Goal: Transaction & Acquisition: Purchase product/service

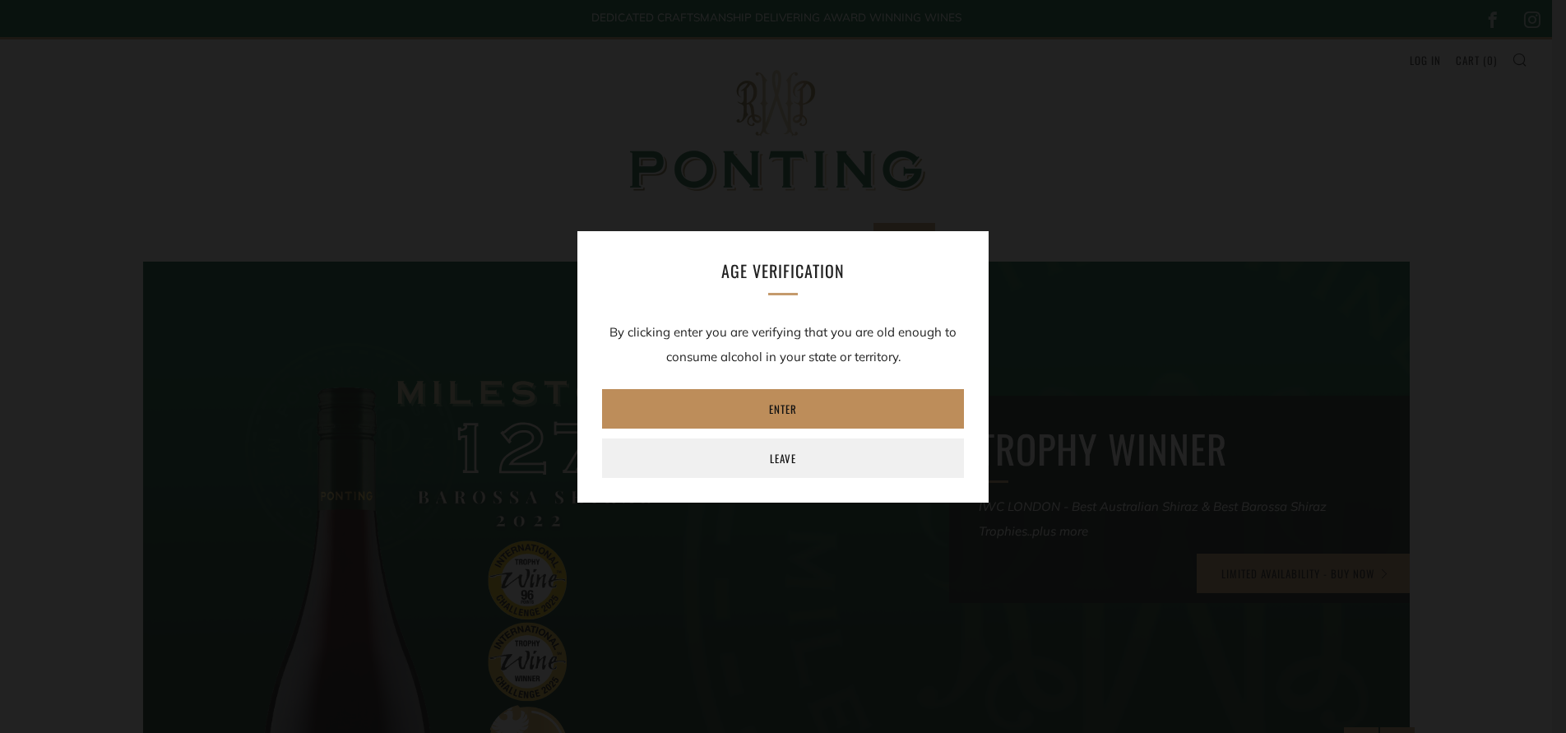
click at [732, 400] on link "Enter" at bounding box center [783, 408] width 362 height 39
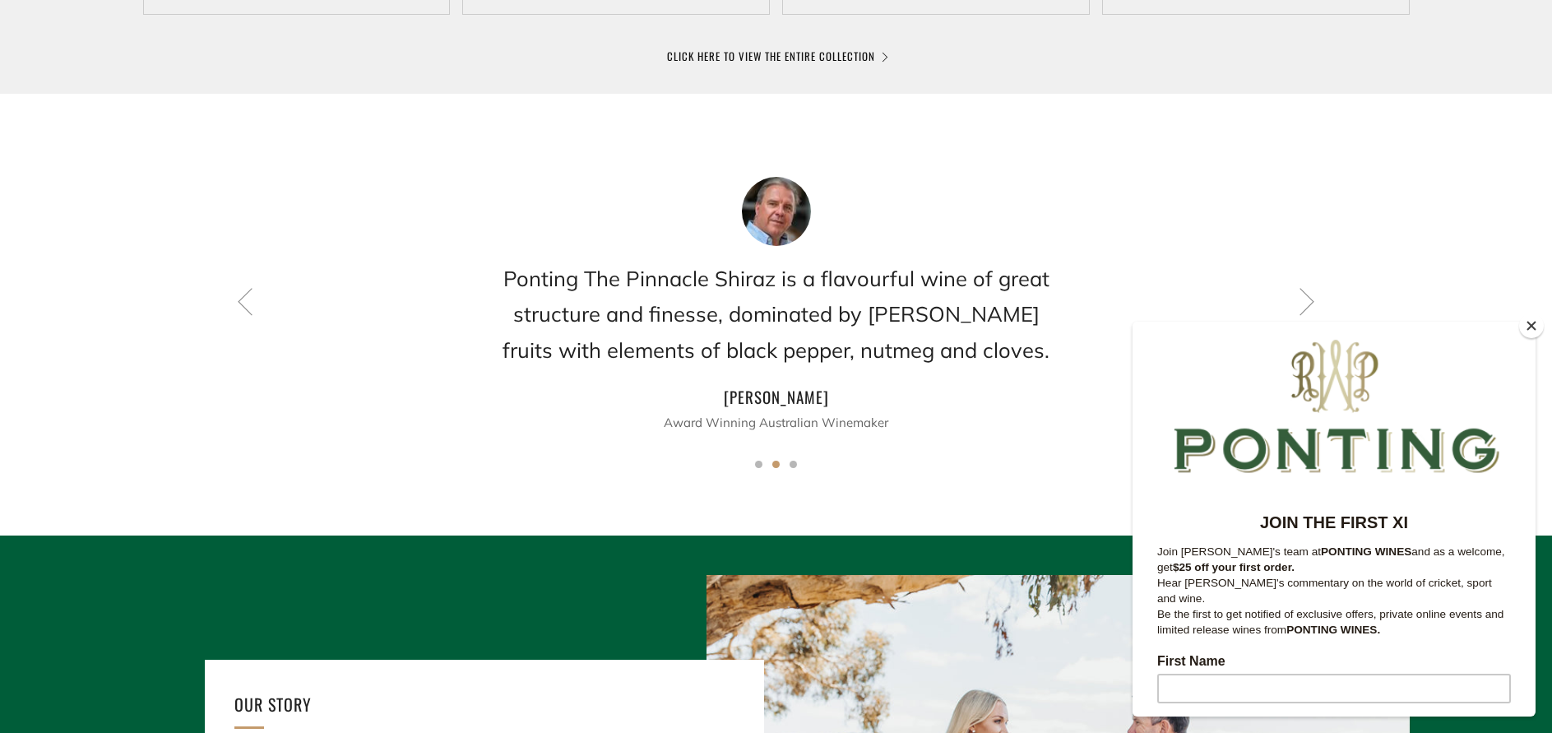
scroll to position [1294, 0]
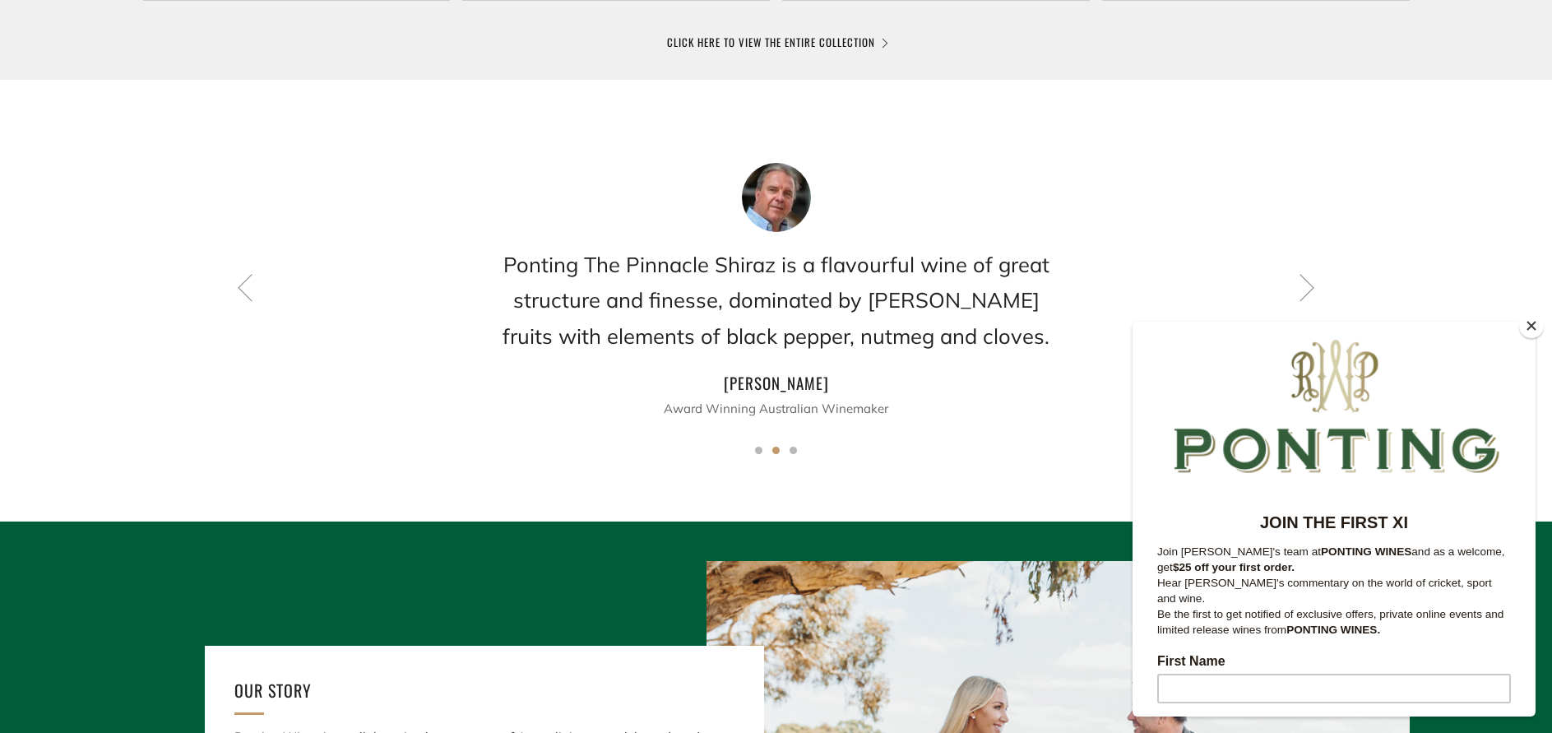
click at [1532, 324] on button "Close" at bounding box center [1531, 325] width 25 height 25
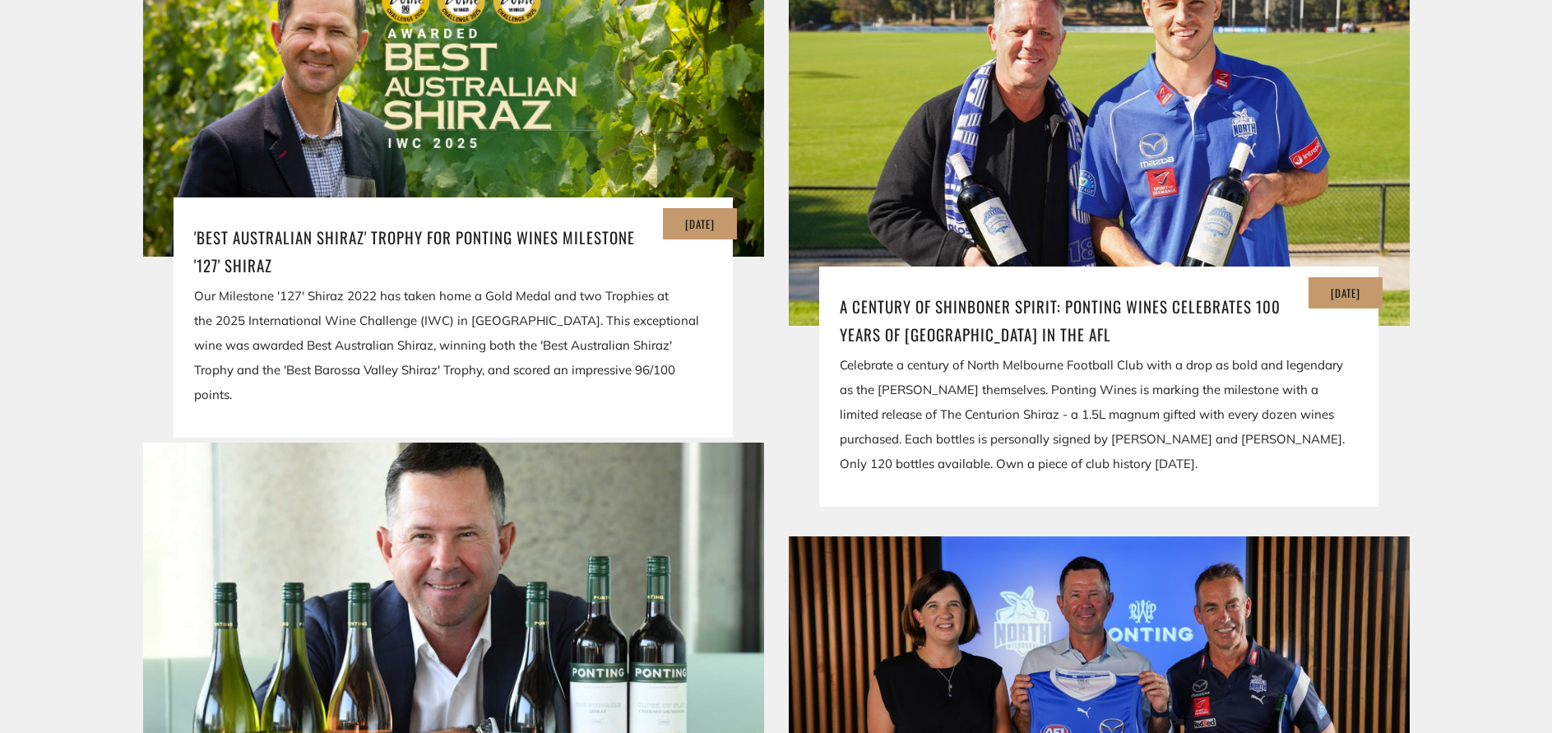
scroll to position [3140, 0]
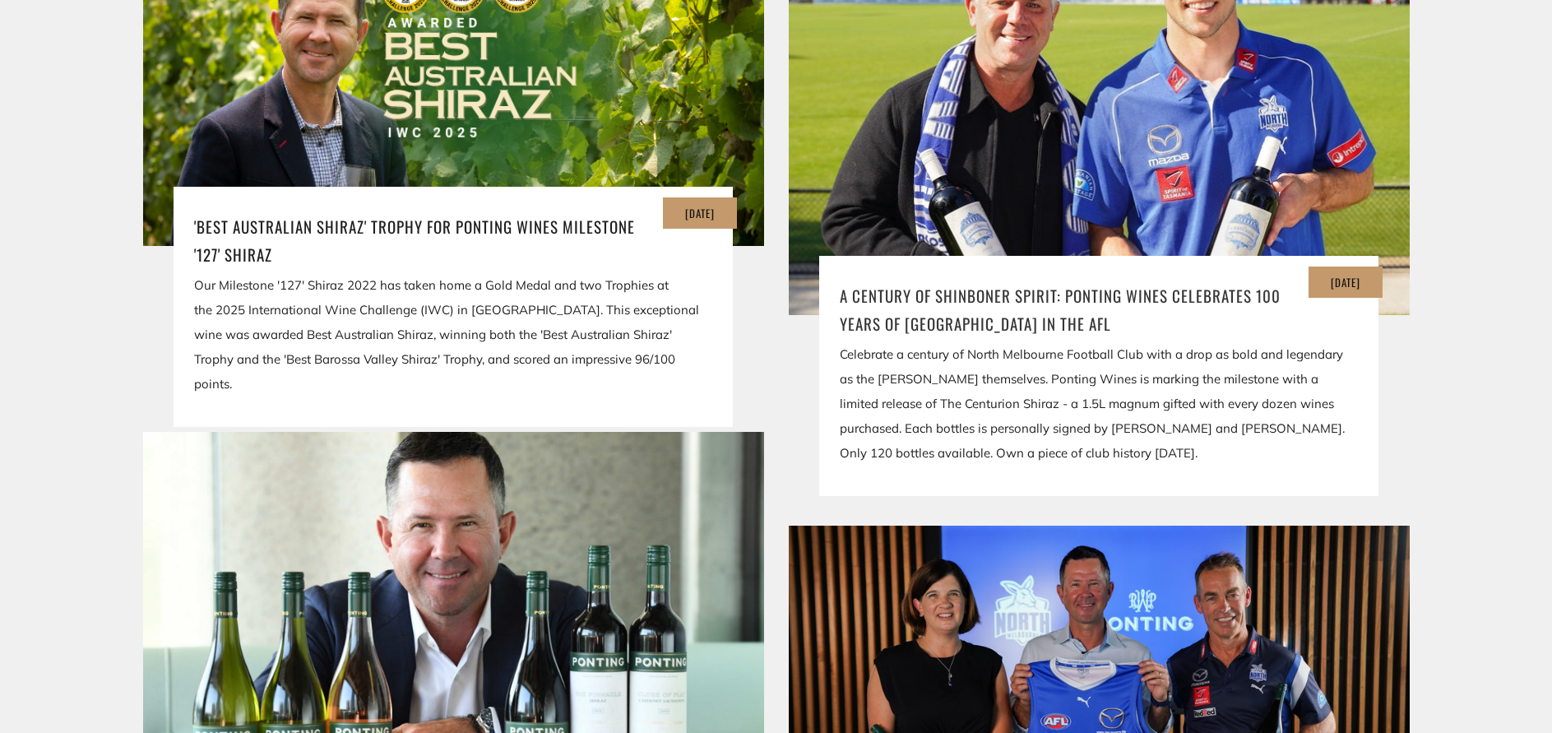
click at [990, 281] on h3 "A Century of Shinboner Spirit: Ponting Wines Celebrates 100 Years of [GEOGRAPHI…" at bounding box center [1099, 309] width 518 height 56
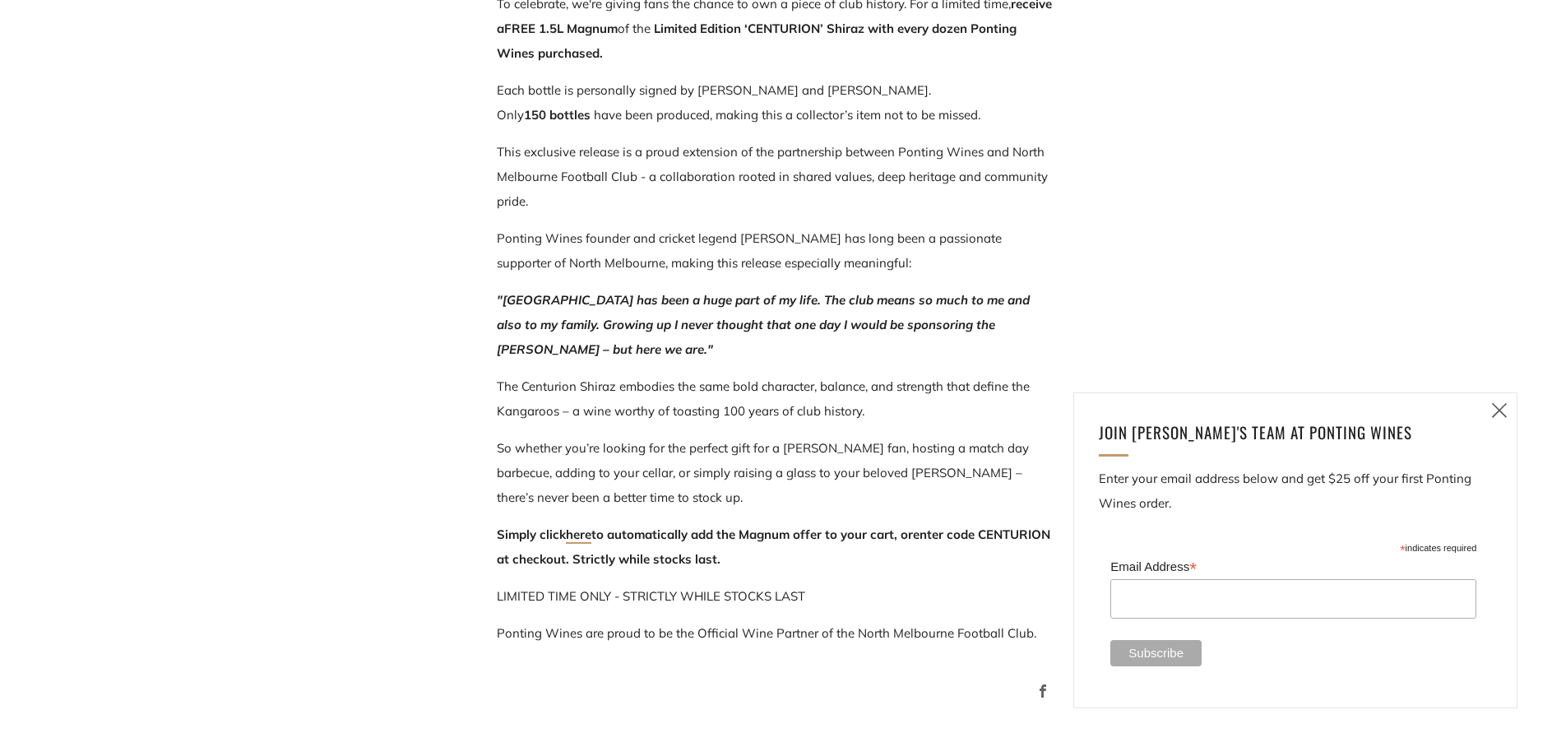
scroll to position [979, 0]
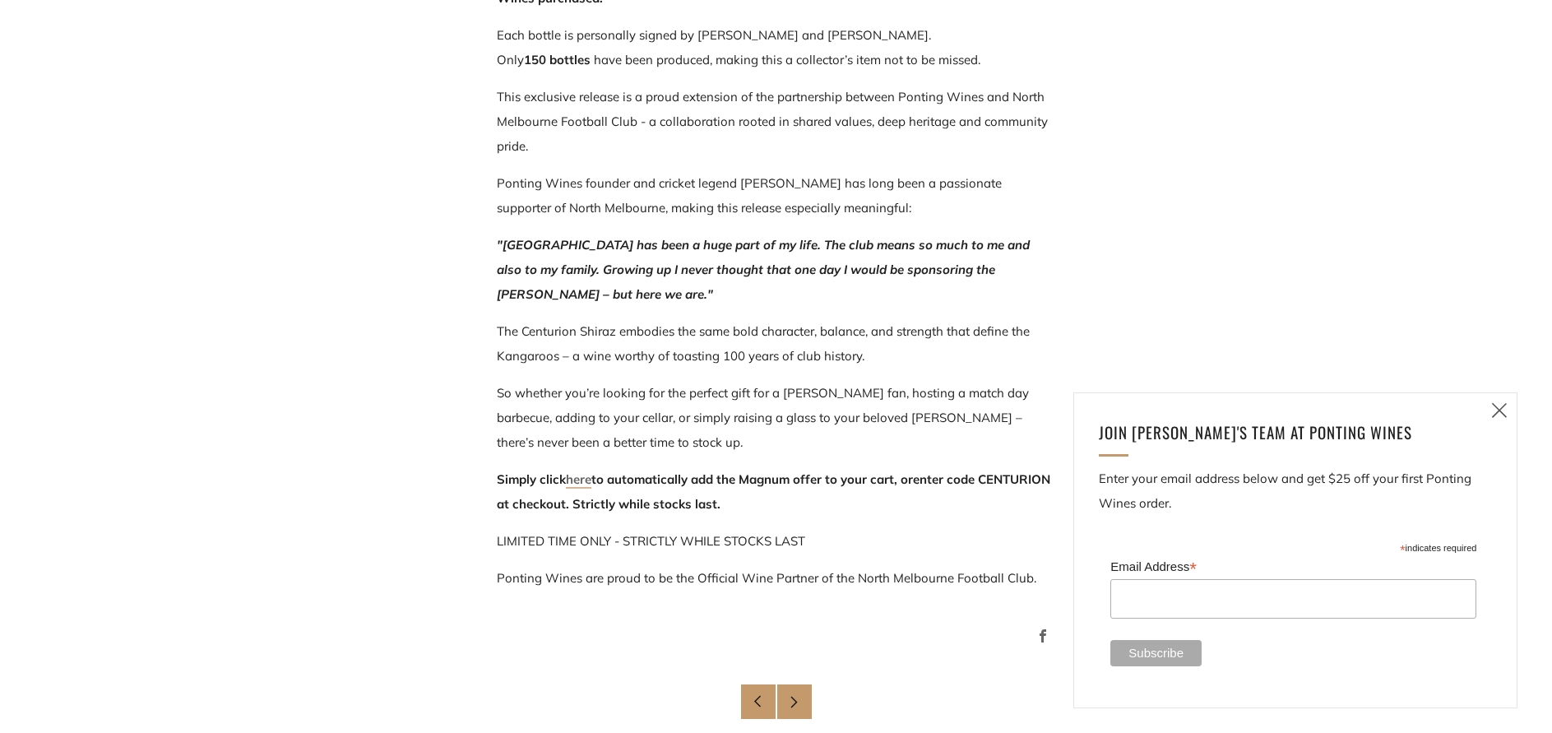
click at [579, 482] on link "here" at bounding box center [578, 479] width 25 height 17
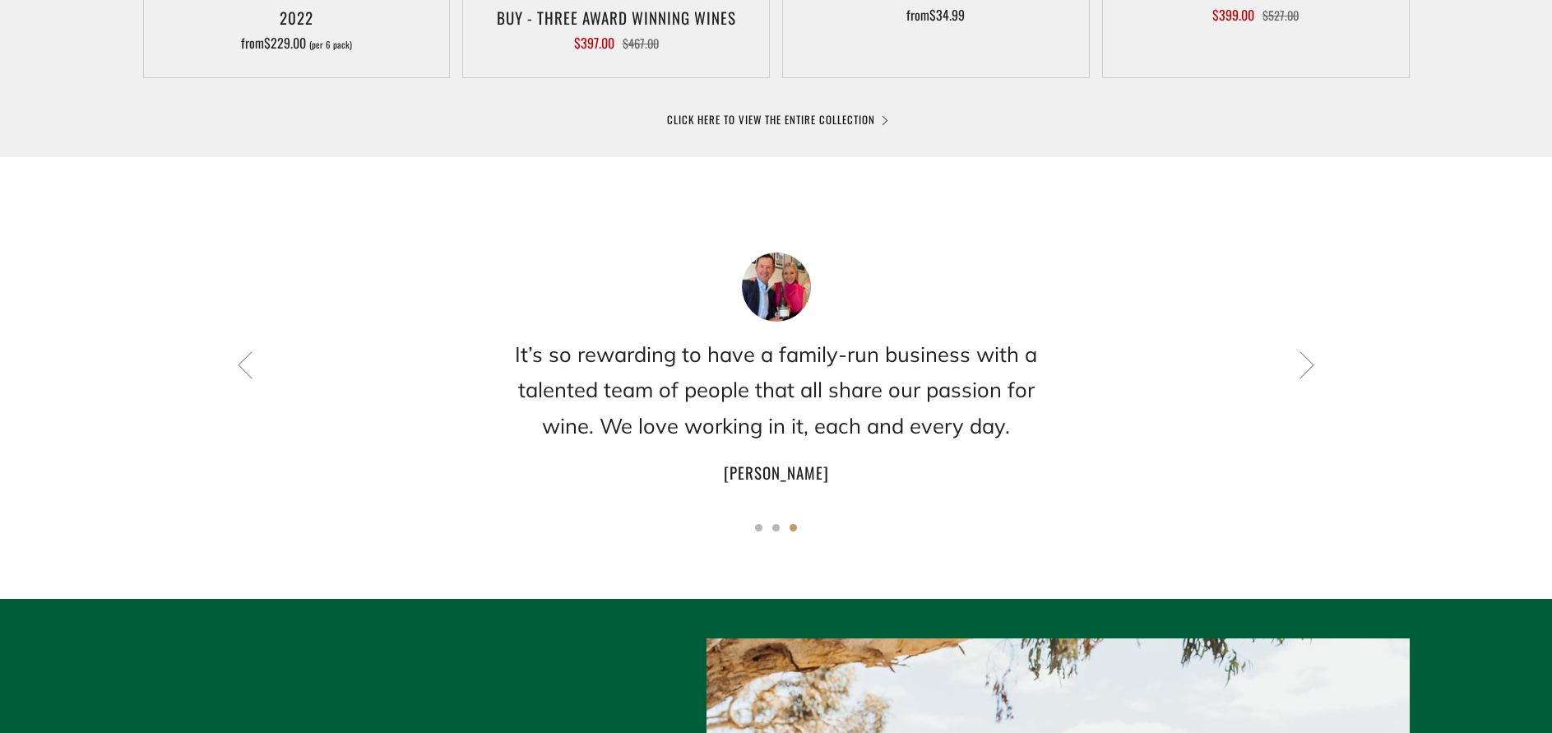
scroll to position [1225, 0]
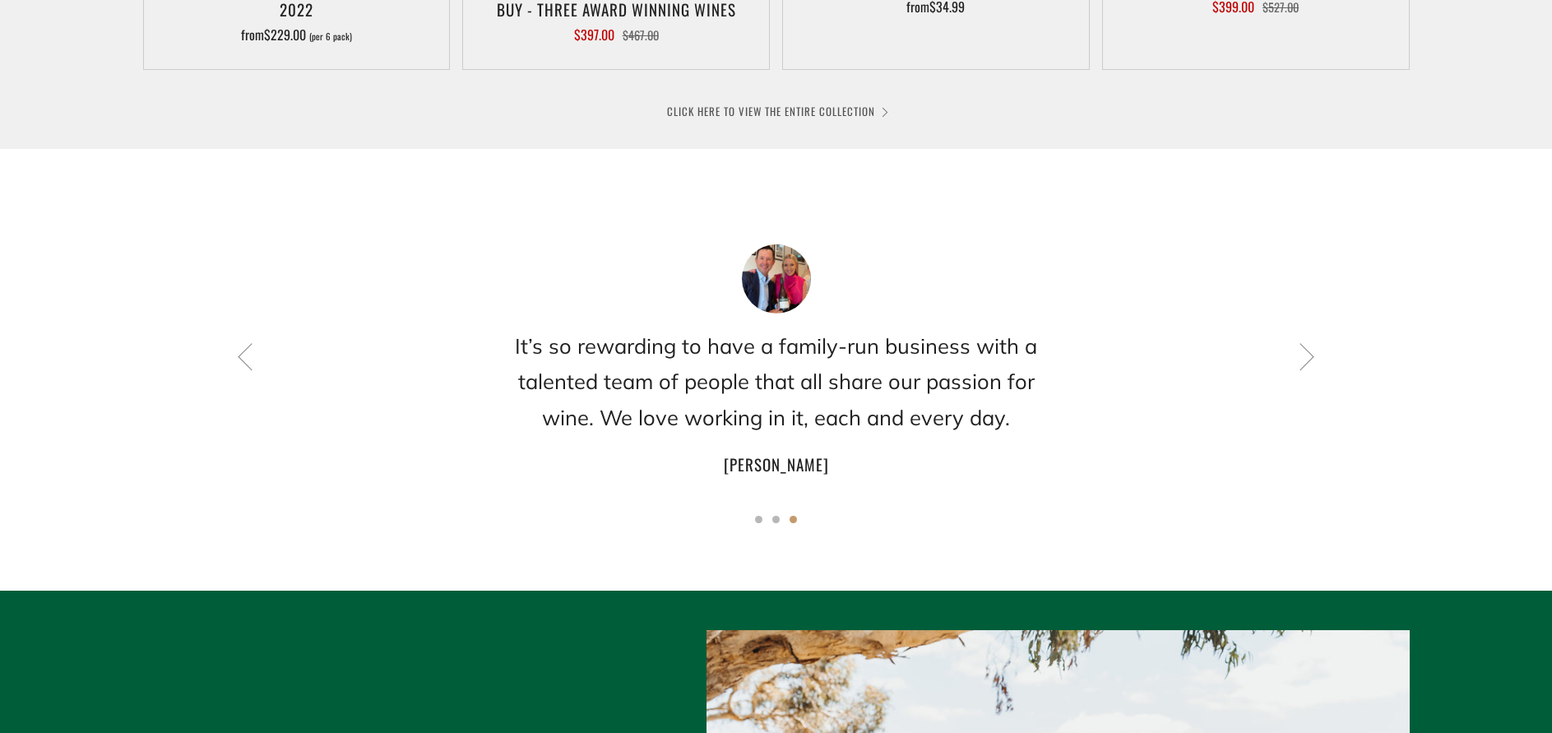
click at [742, 112] on link "CLICK HERE TO VIEW THE ENTIRE COLLECTION" at bounding box center [776, 111] width 219 height 16
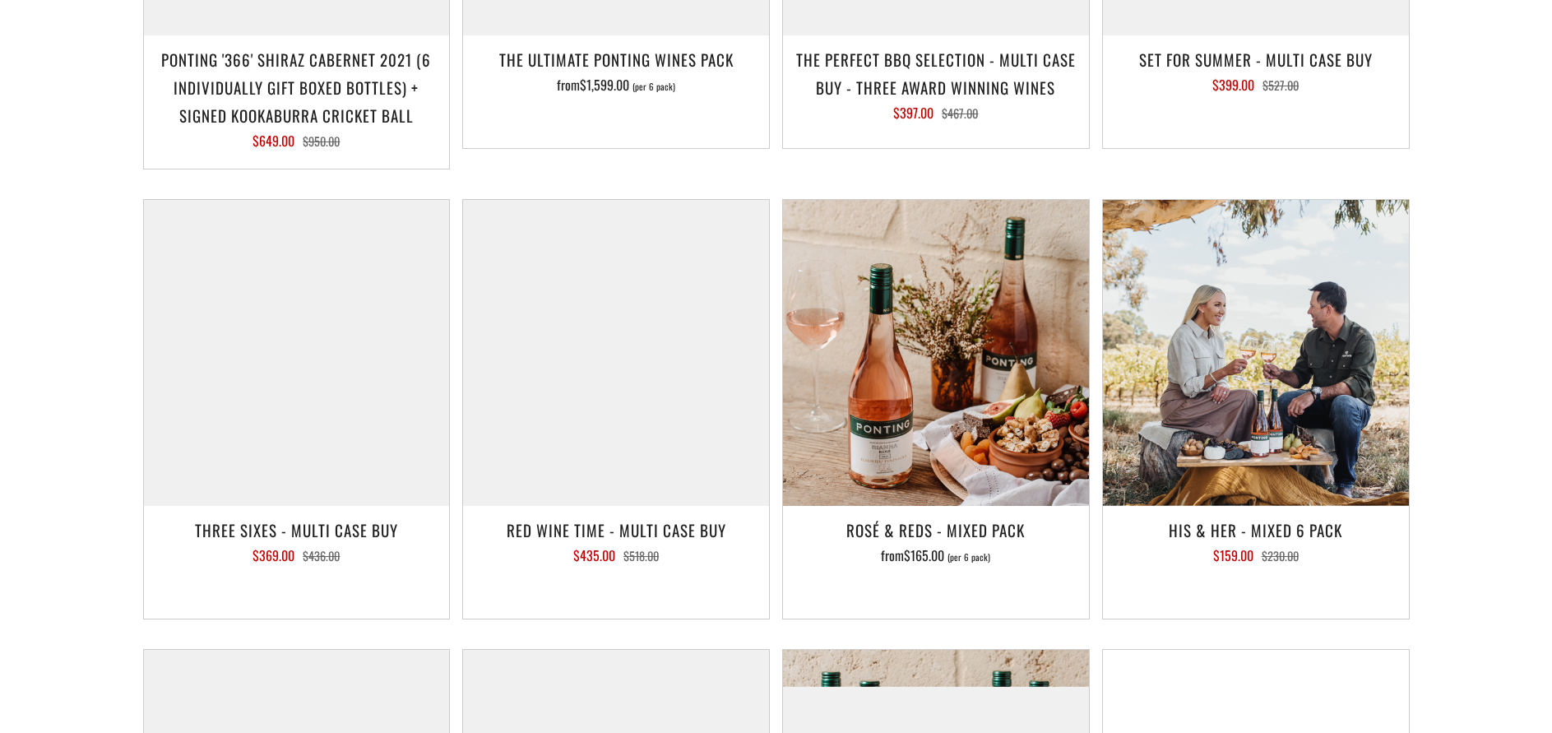
scroll to position [2085, 0]
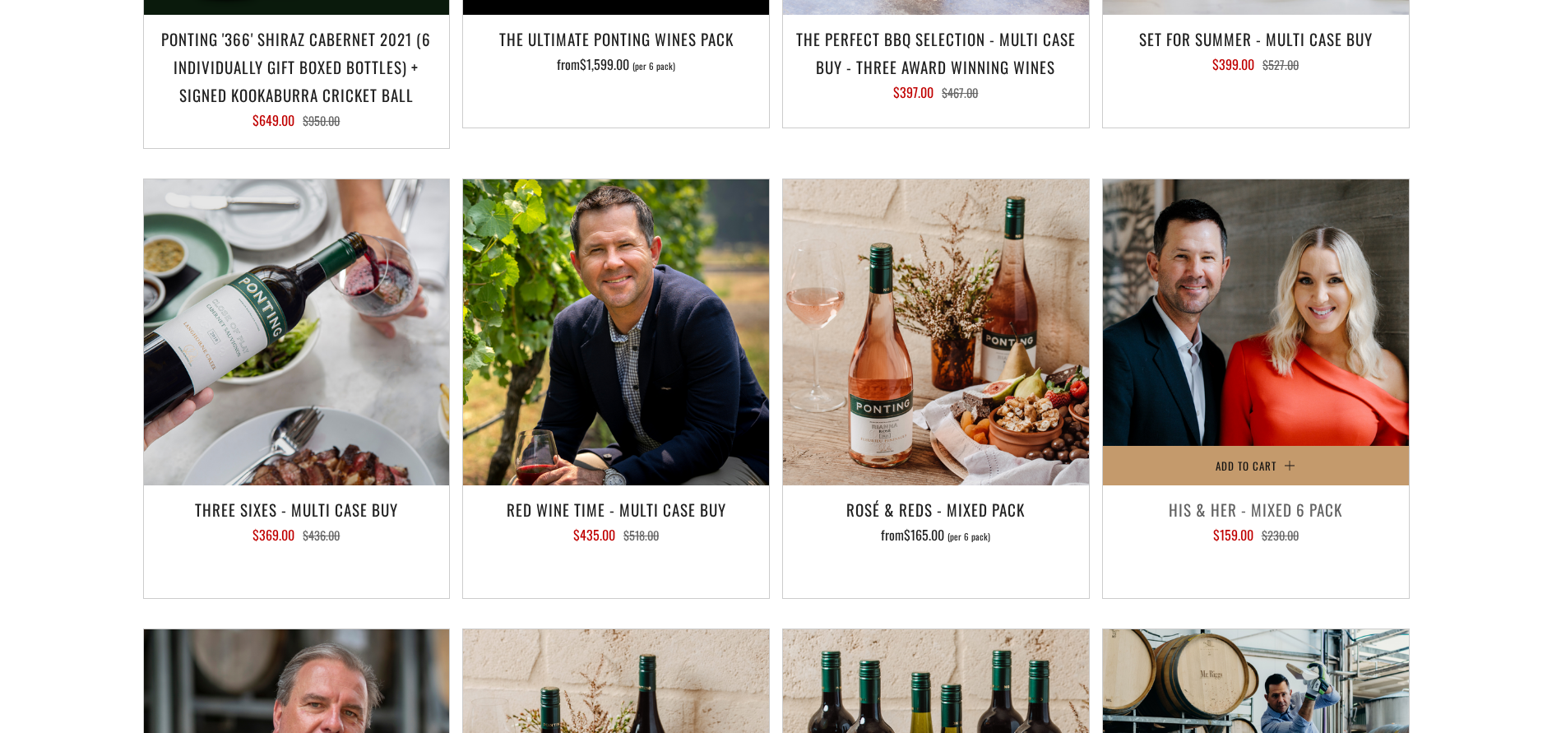
click at [1261, 348] on img at bounding box center [1256, 332] width 306 height 306
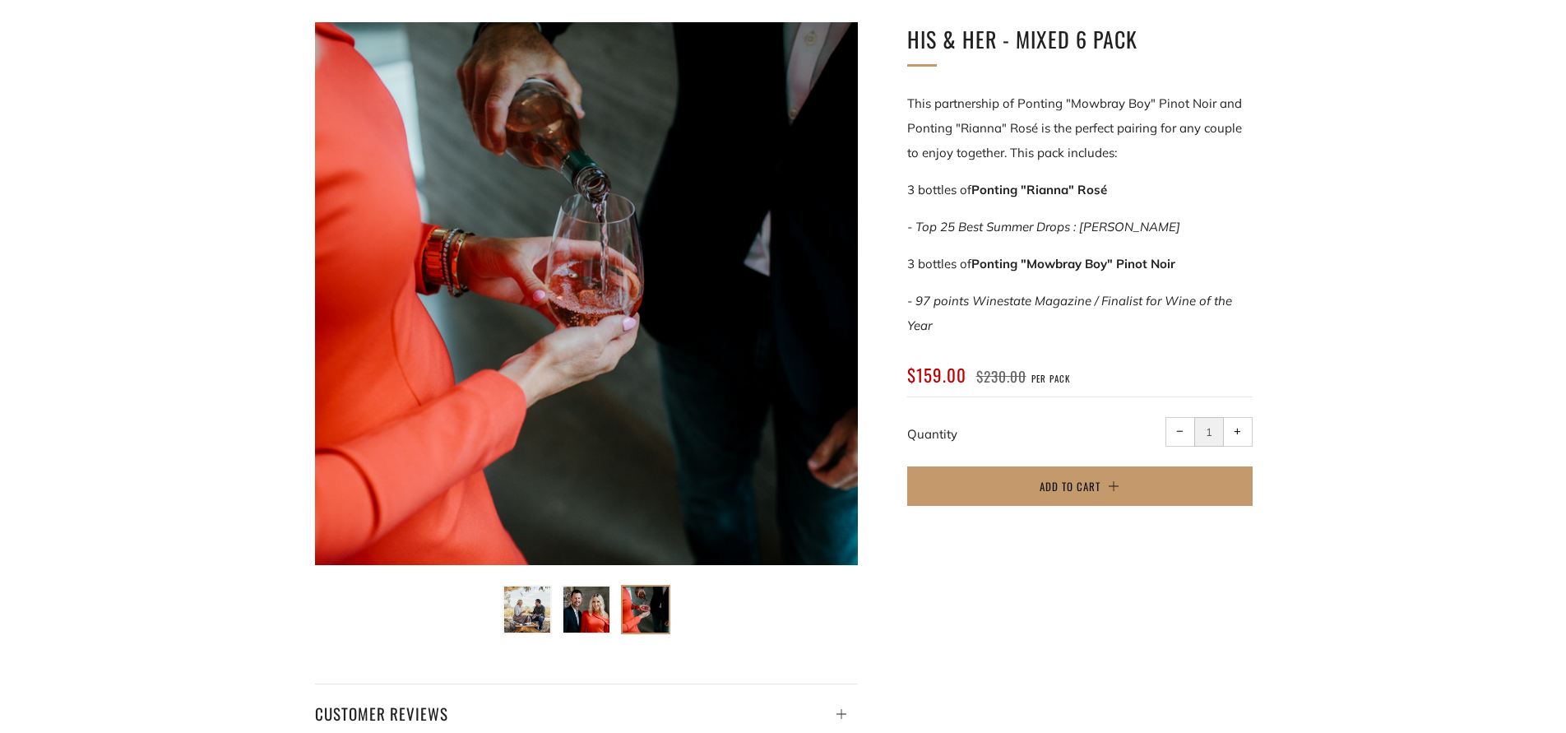
scroll to position [263, 0]
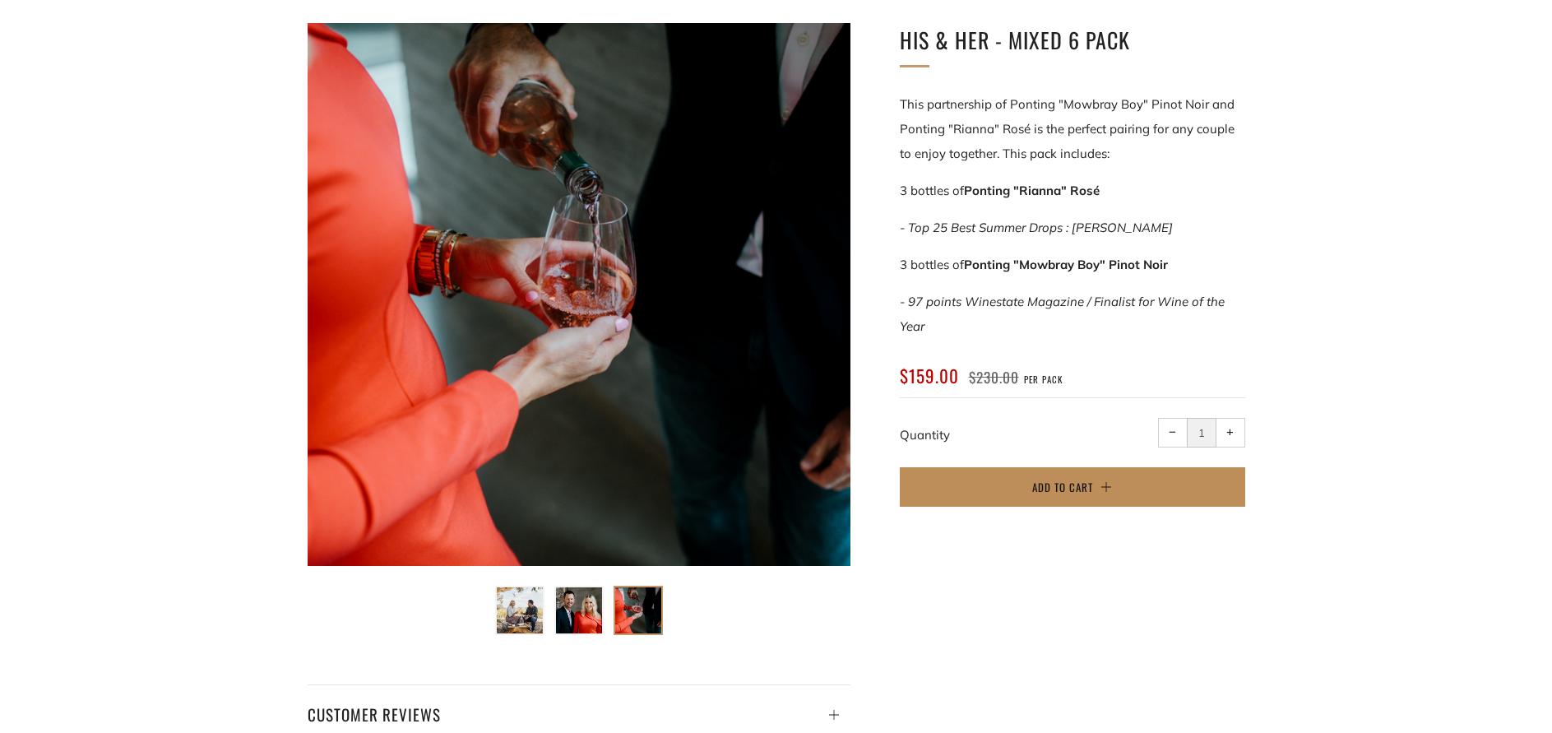
click at [1042, 479] on span "Add to Cart" at bounding box center [1062, 487] width 61 height 16
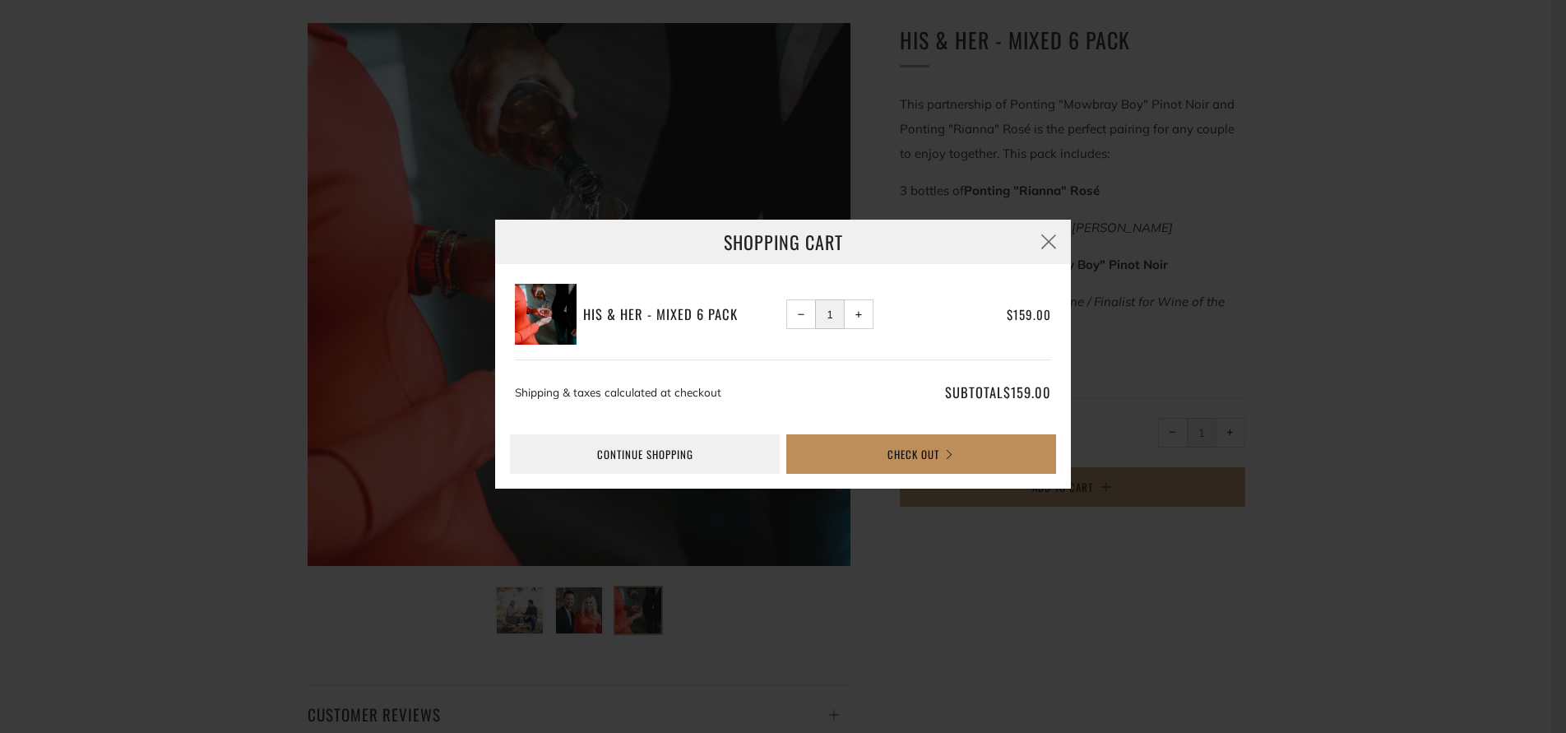
click at [973, 457] on button "Check Out" at bounding box center [921, 453] width 270 height 39
